Goal: Transaction & Acquisition: Subscribe to service/newsletter

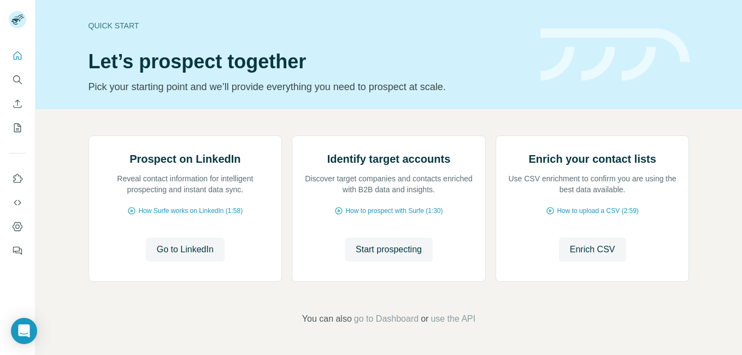
click at [603, 6] on div "Quick start Let’s prospect together Pick your starting point and we’ll provide …" at bounding box center [389, 54] width 706 height 109
click at [21, 179] on icon "Use Surfe on LinkedIn" at bounding box center [17, 178] width 11 height 11
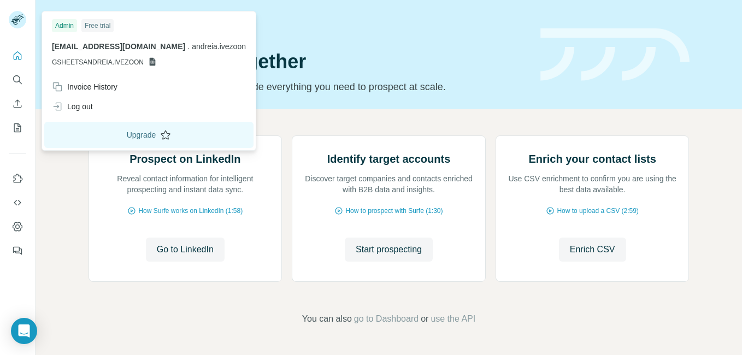
click at [173, 130] on button "Upgrade" at bounding box center [148, 135] width 209 height 26
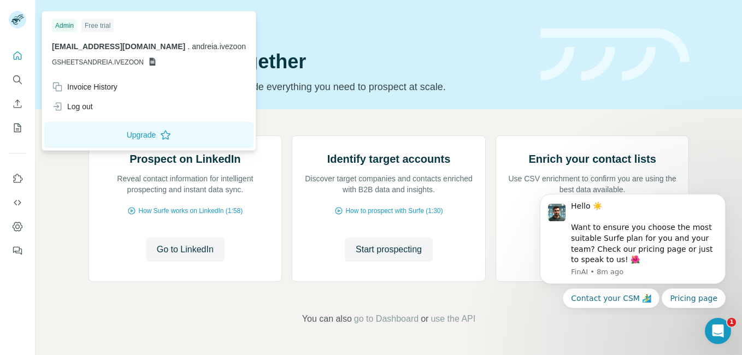
click at [10, 19] on rect at bounding box center [17, 19] width 17 height 17
click at [122, 100] on div "Log out" at bounding box center [148, 107] width 207 height 20
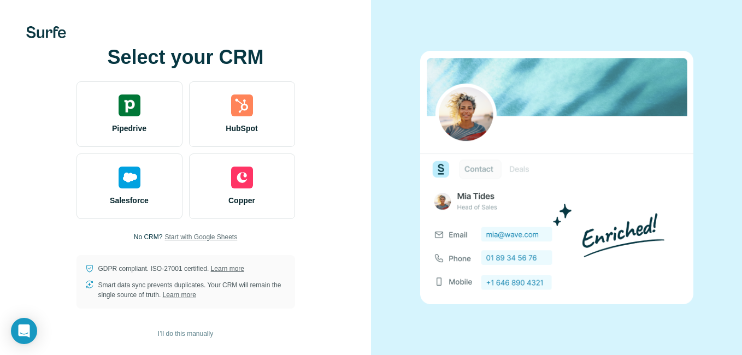
click at [220, 235] on span "Start with Google Sheets" at bounding box center [200, 237] width 73 height 10
